Goal: Check status: Check status

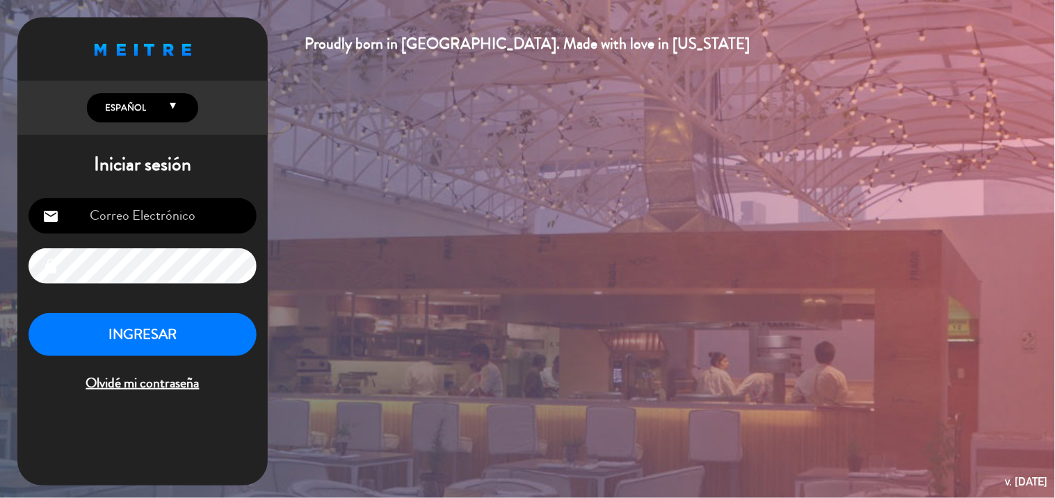
type input "[EMAIL_ADDRESS][DOMAIN_NAME]"
click at [142, 332] on button "INGRESAR" at bounding box center [143, 335] width 228 height 44
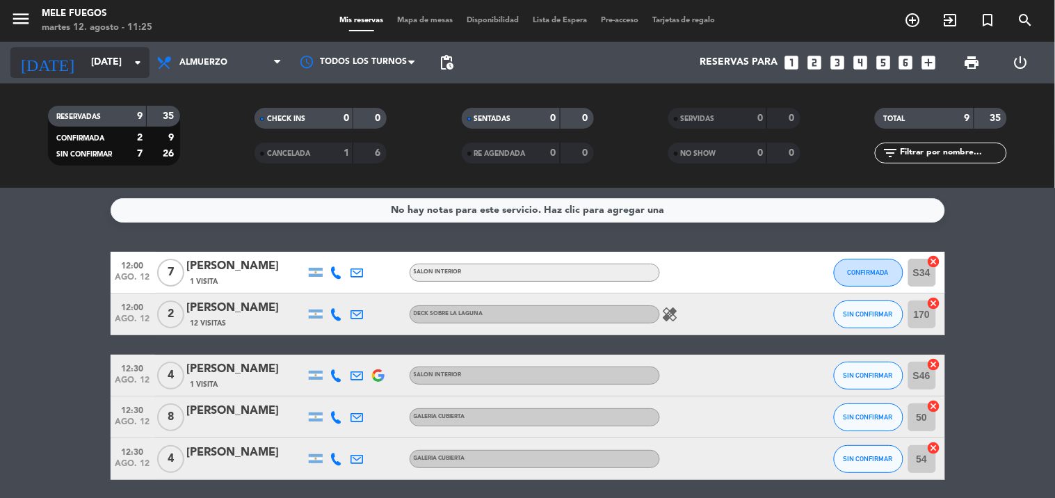
click at [141, 61] on icon "arrow_drop_down" at bounding box center [137, 62] width 17 height 17
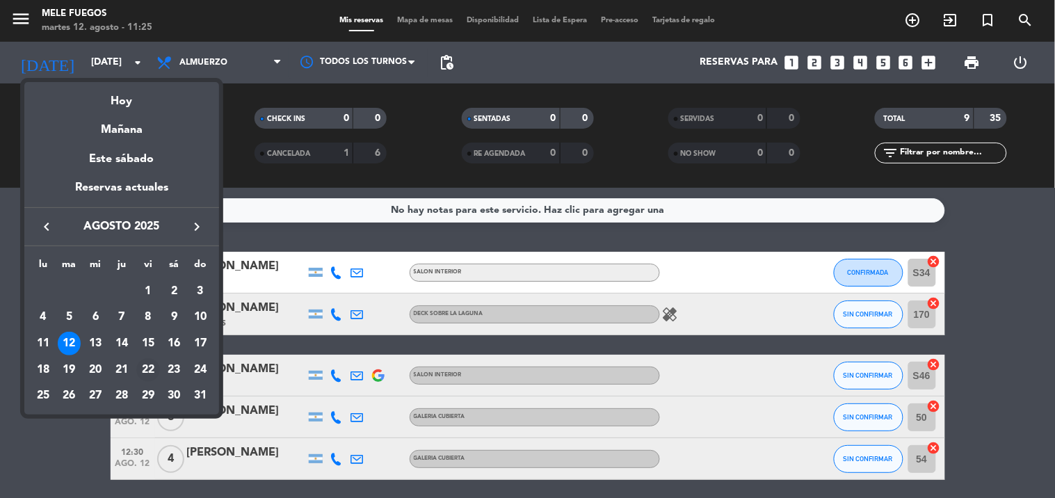
click at [152, 367] on div "22" at bounding box center [148, 370] width 24 height 24
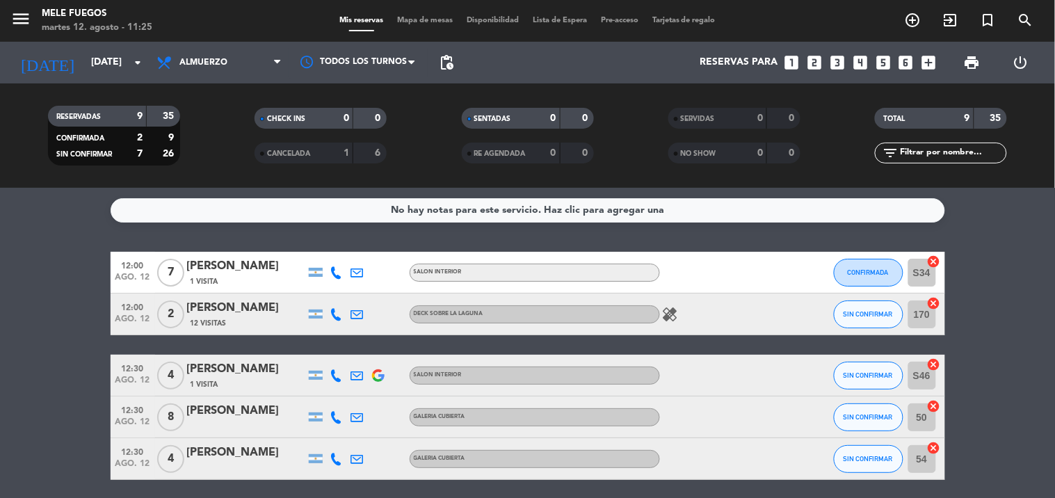
type input "vie. 22 ago."
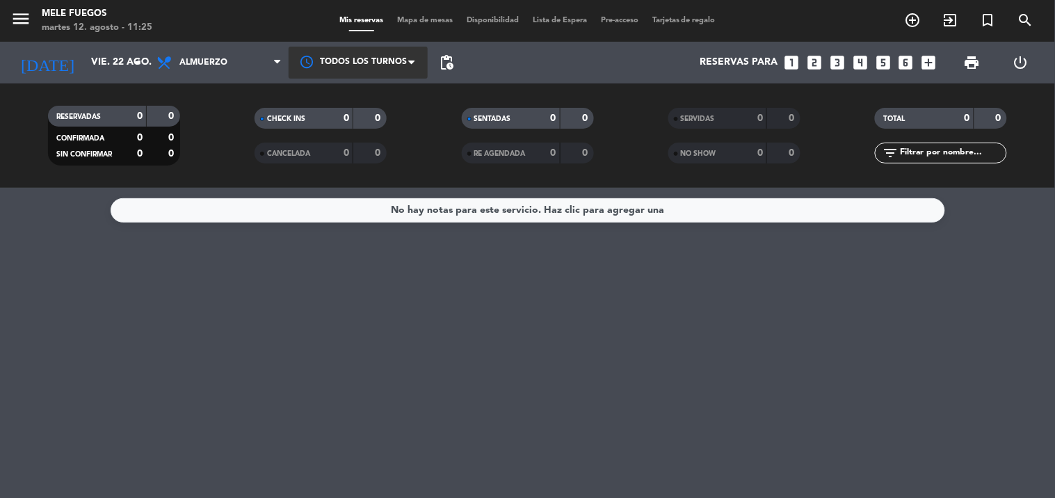
click at [276, 65] on icon at bounding box center [277, 62] width 6 height 11
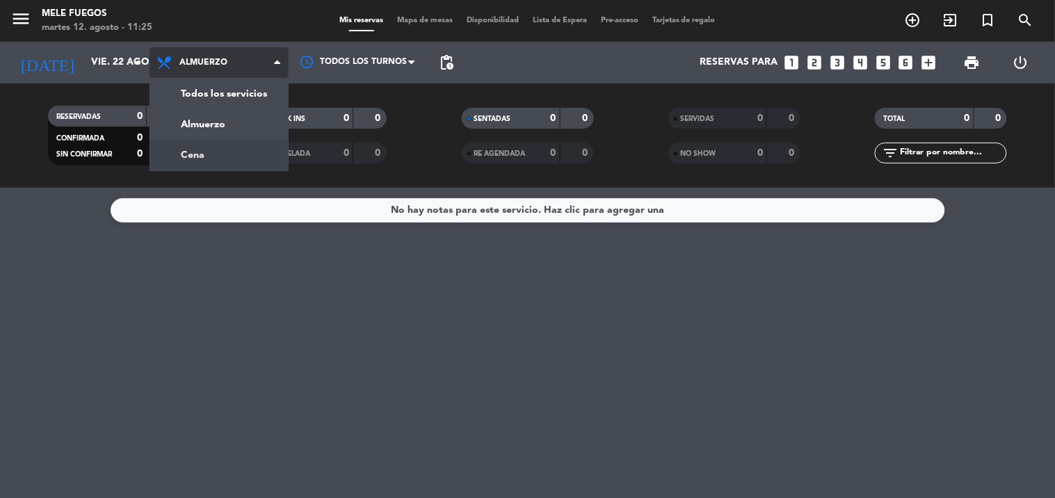
click at [220, 154] on div "menu Mele Fuegos [DATE] 12. agosto - 11:25 Mis reservas Mapa de mesas Disponibi…" at bounding box center [527, 94] width 1055 height 188
